Goal: Navigation & Orientation: Find specific page/section

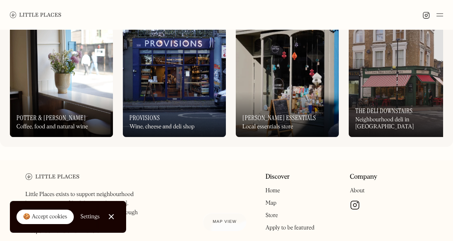
scroll to position [325, 0]
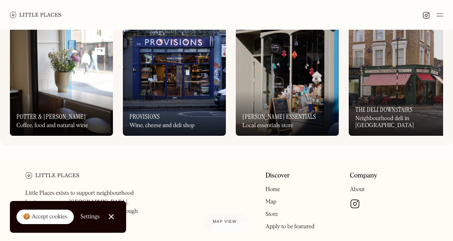
click at [428, 79] on img at bounding box center [400, 74] width 103 height 124
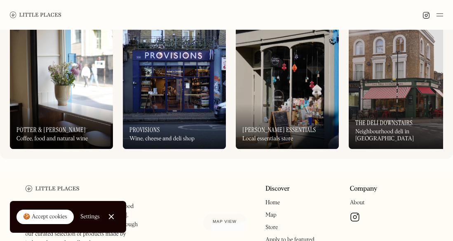
scroll to position [313, 0]
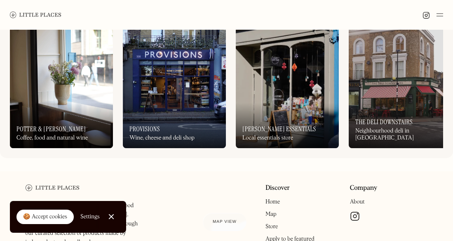
click at [71, 81] on img at bounding box center [61, 86] width 103 height 124
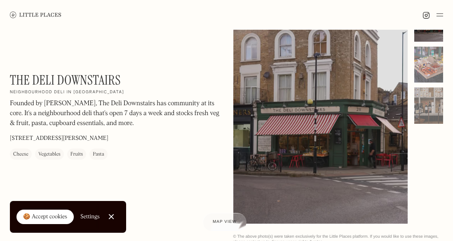
scroll to position [25, 0]
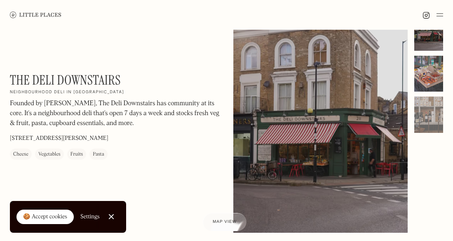
click at [429, 78] on div at bounding box center [429, 74] width 29 height 36
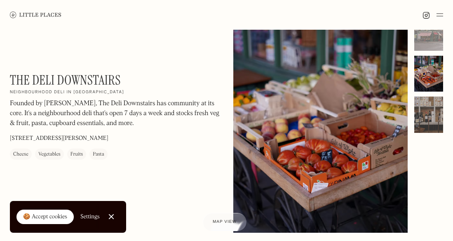
click at [431, 106] on div at bounding box center [429, 115] width 29 height 36
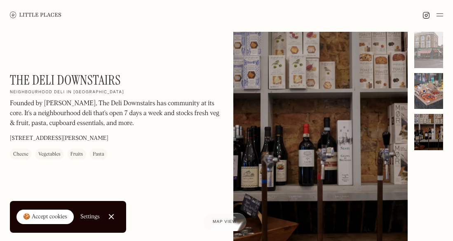
scroll to position [0, 0]
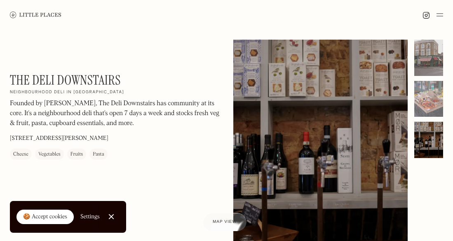
click at [428, 68] on div at bounding box center [429, 58] width 29 height 36
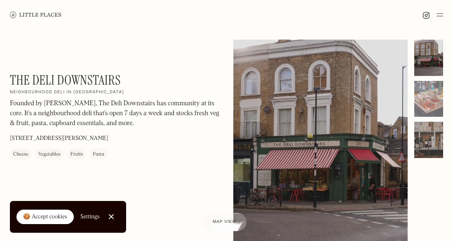
click at [432, 123] on div at bounding box center [429, 140] width 29 height 36
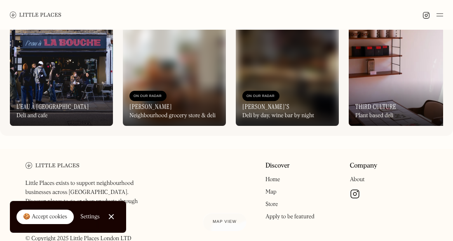
scroll to position [338, 0]
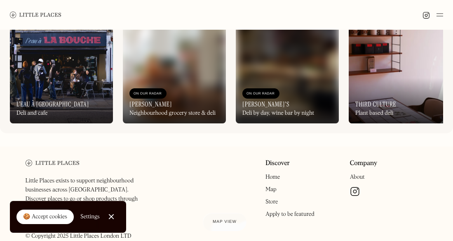
click at [60, 59] on img at bounding box center [61, 62] width 103 height 124
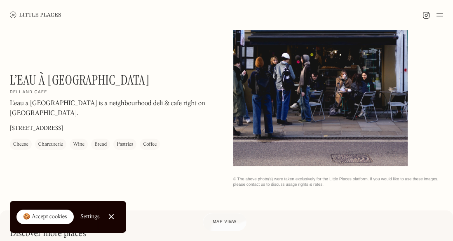
scroll to position [92, 0]
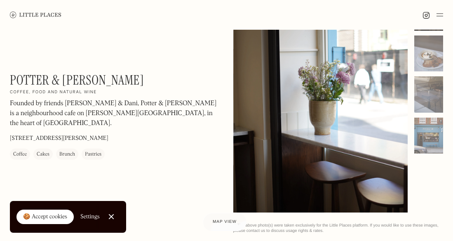
scroll to position [48, 0]
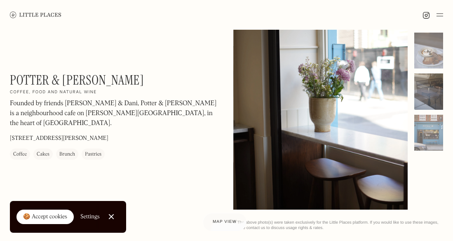
click at [422, 96] on div at bounding box center [429, 91] width 29 height 36
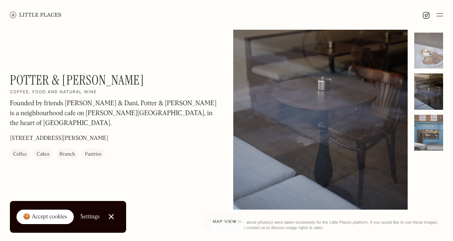
click at [435, 137] on div at bounding box center [429, 133] width 29 height 36
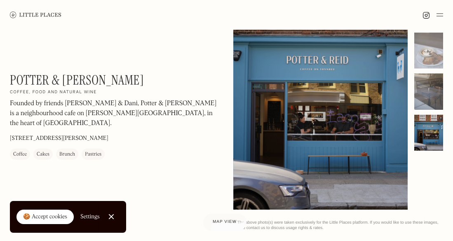
click at [426, 80] on div at bounding box center [429, 91] width 29 height 36
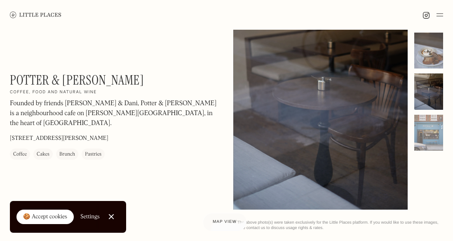
click at [426, 53] on div at bounding box center [429, 51] width 29 height 36
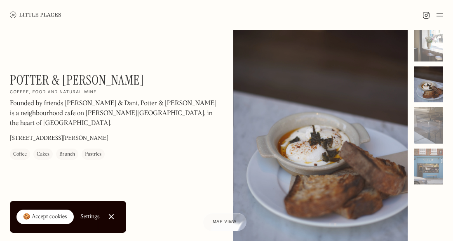
scroll to position [0, 0]
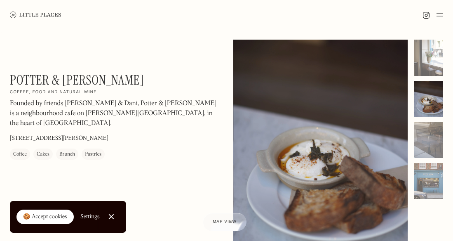
click at [427, 64] on div at bounding box center [429, 58] width 29 height 36
